Goal: Contribute content: Contribute content

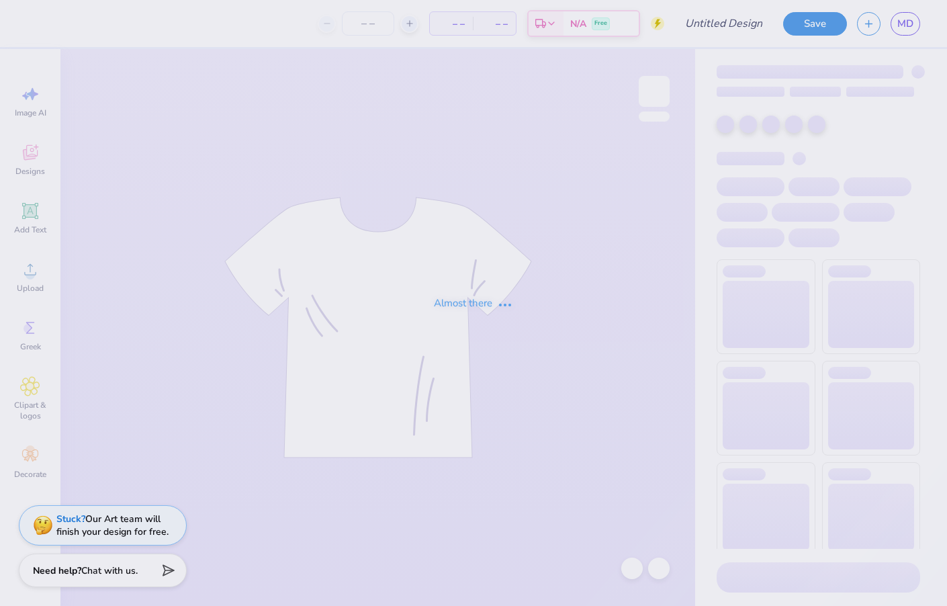
type input "AKPsi Classic 2025"
type input "31"
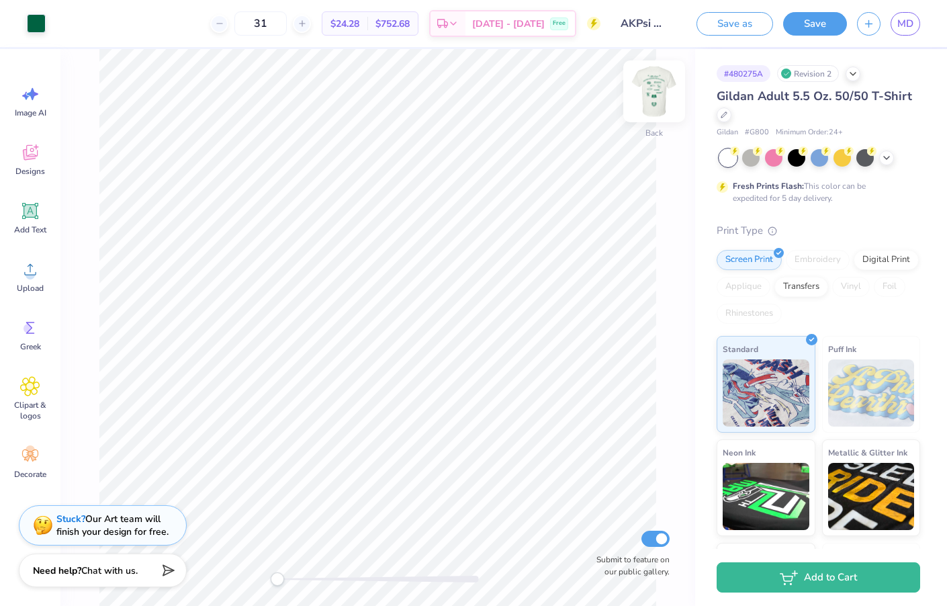
click at [659, 98] on img at bounding box center [654, 91] width 54 height 54
click at [26, 273] on circle at bounding box center [30, 274] width 9 height 9
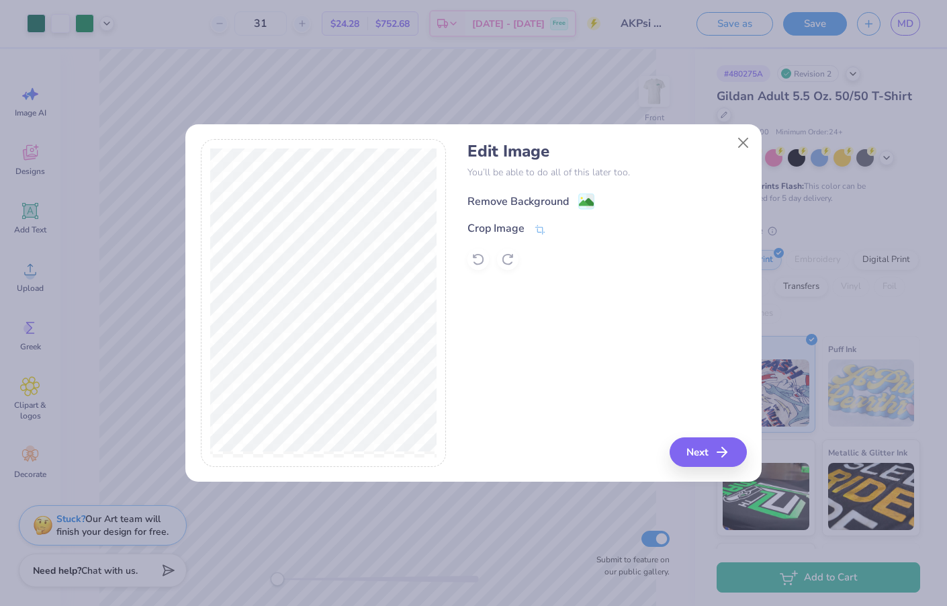
click at [532, 199] on div "Remove Background" at bounding box center [517, 201] width 101 height 16
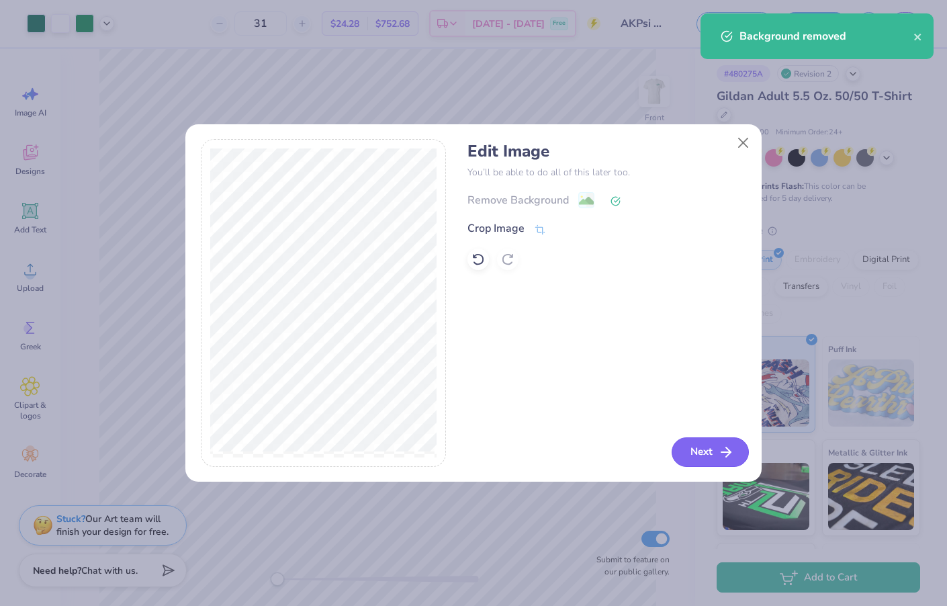
click at [694, 451] on button "Next" at bounding box center [709, 452] width 77 height 30
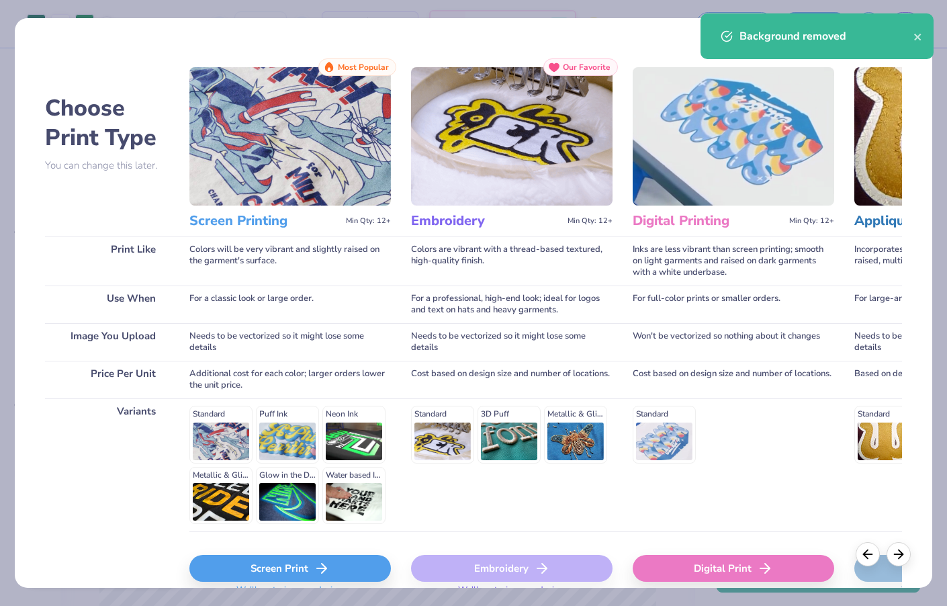
click at [322, 576] on div "Screen Print" at bounding box center [289, 568] width 201 height 27
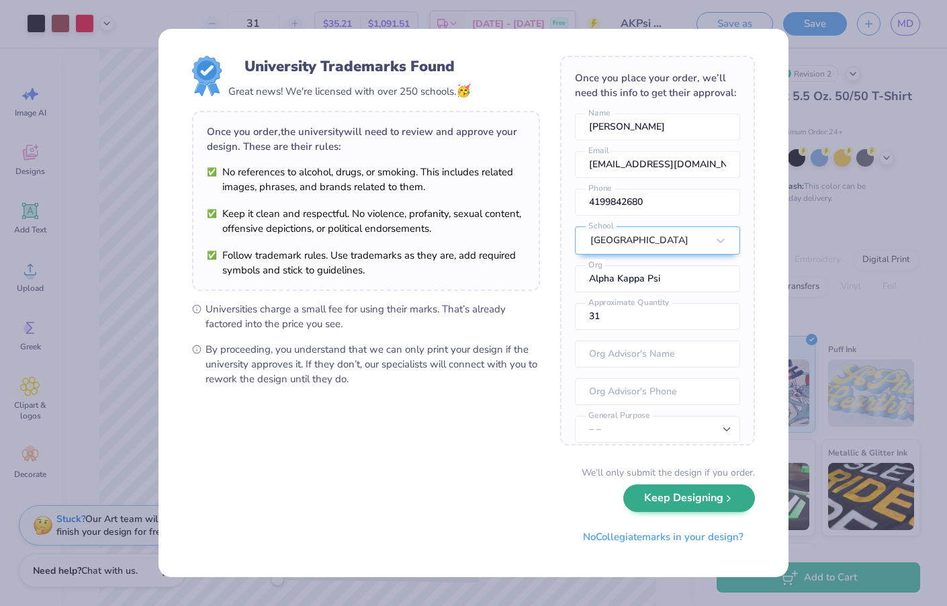
click at [658, 502] on button "Keep Designing" at bounding box center [689, 498] width 132 height 28
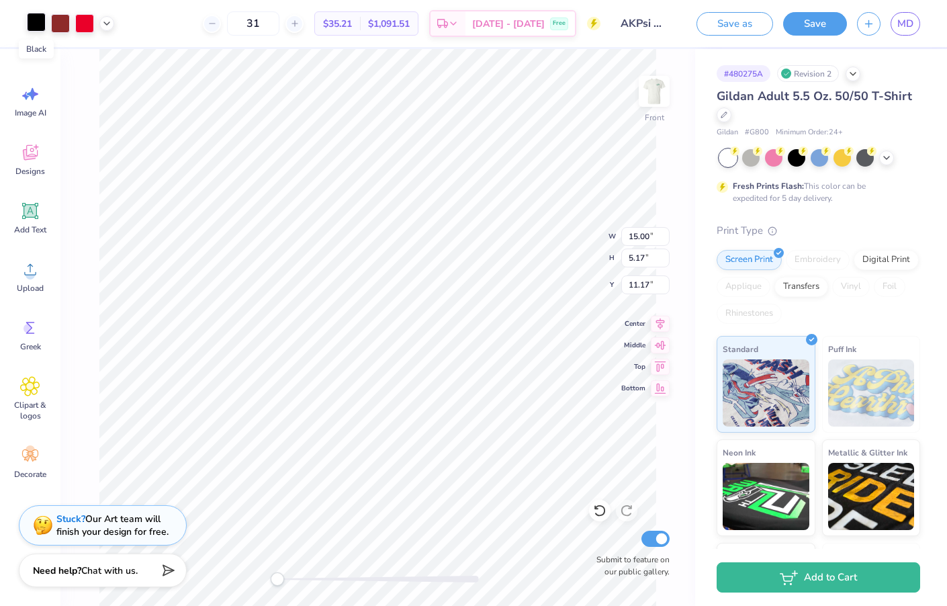
click at [33, 19] on div at bounding box center [36, 22] width 19 height 19
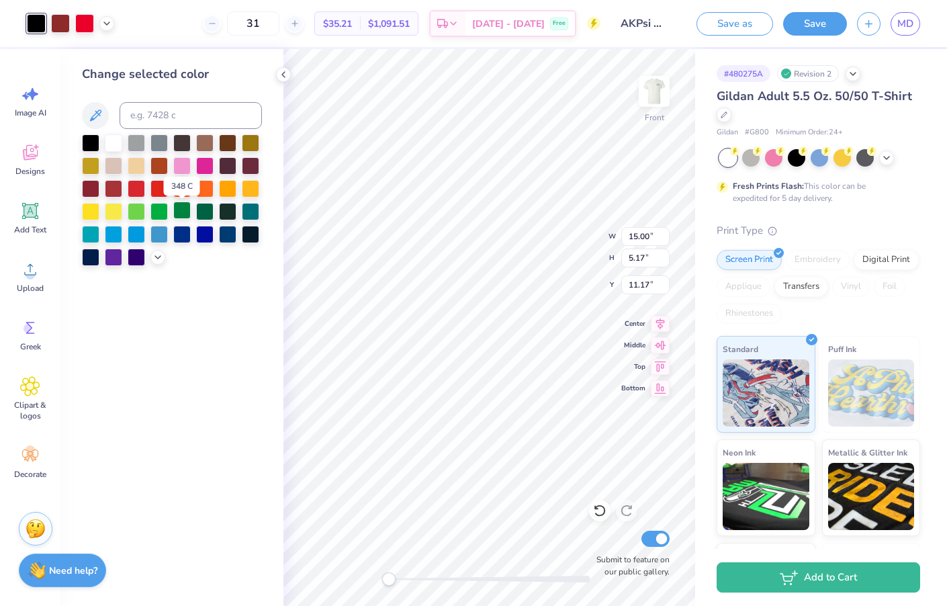
click at [177, 212] on div at bounding box center [181, 209] width 17 height 17
click at [66, 22] on div at bounding box center [60, 22] width 19 height 19
click at [201, 211] on div at bounding box center [204, 209] width 17 height 17
click at [88, 24] on div at bounding box center [84, 22] width 19 height 19
click at [204, 212] on div at bounding box center [204, 209] width 17 height 17
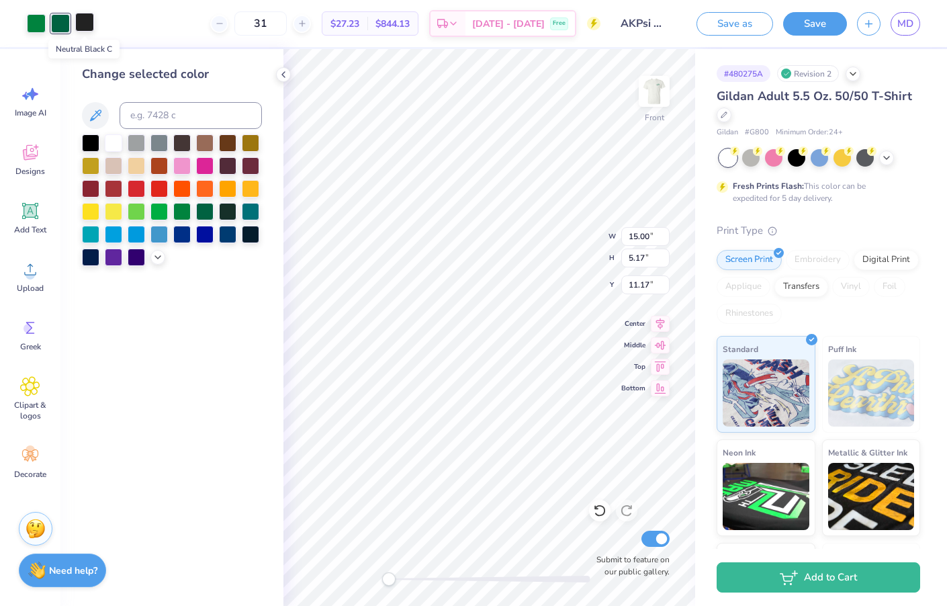
click at [90, 25] on div at bounding box center [84, 22] width 19 height 19
click at [181, 216] on div at bounding box center [181, 209] width 17 height 17
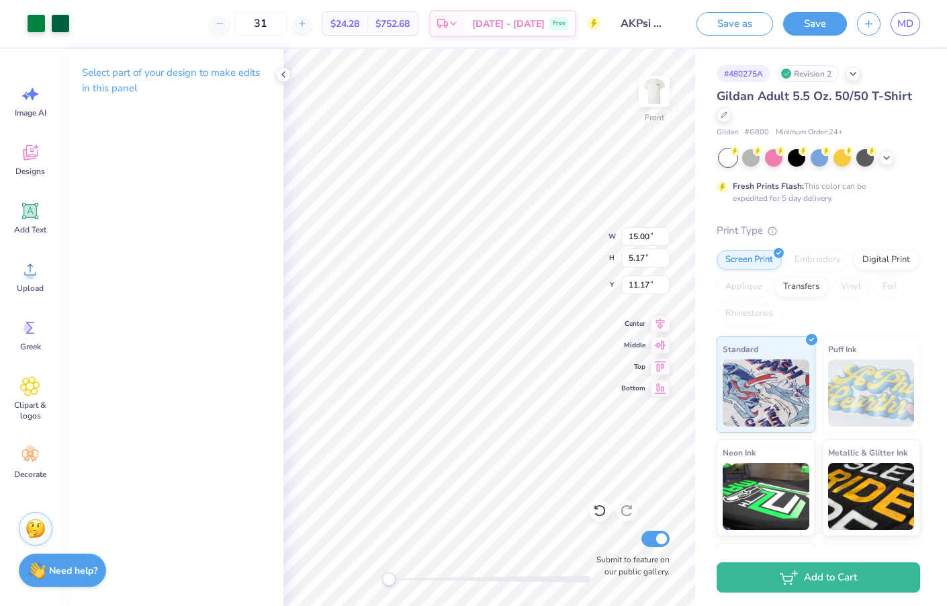
type input "5.51"
type input "1.90"
type input "4.35"
type input "1.50"
type input "17.26"
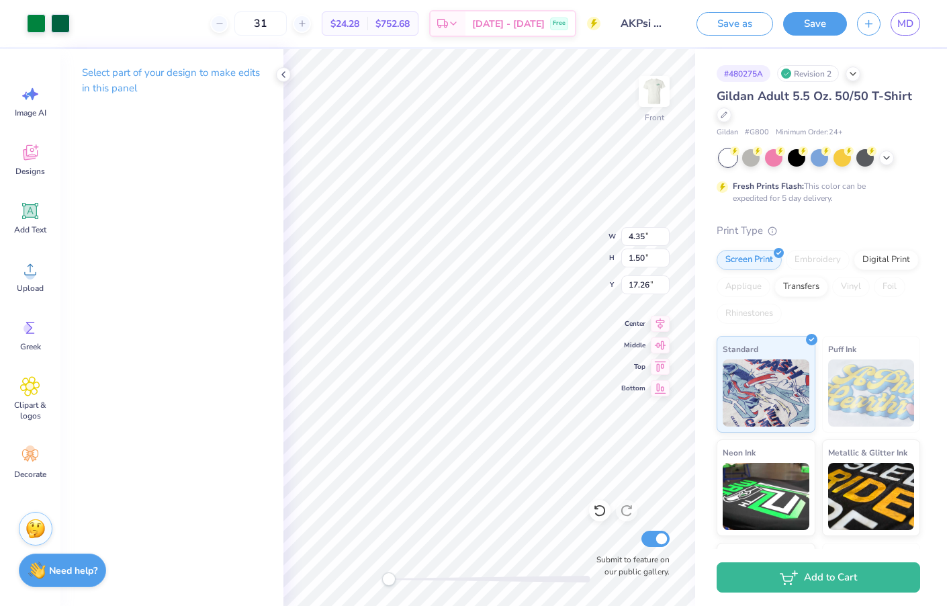
click at [708, 293] on div "# 480275A Revision 2 Gildan Adult 5.5 Oz. 50/50 T-Shirt Gildan # G800 Minimum O…" at bounding box center [821, 344] width 252 height 590
type input "9.37"
type input "18.00"
type input "4.40"
